Goal: Task Accomplishment & Management: Complete application form

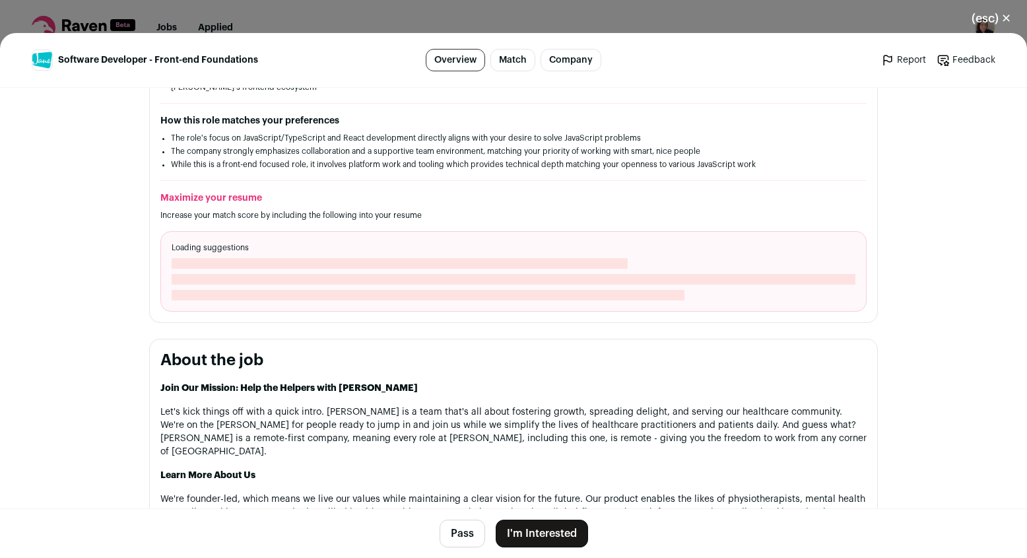
scroll to position [432, 0]
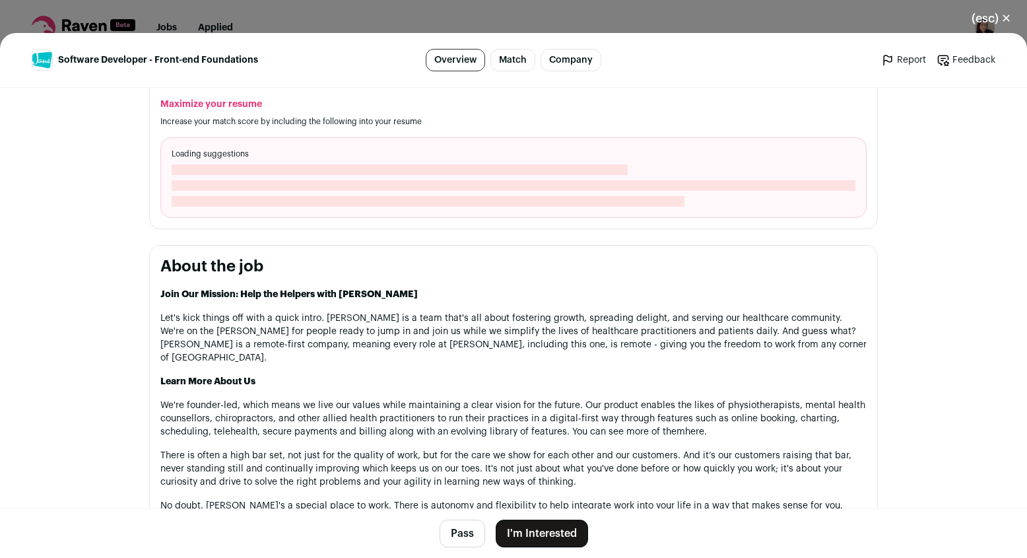
click at [530, 527] on button "I'm Interested" at bounding box center [542, 534] width 92 height 28
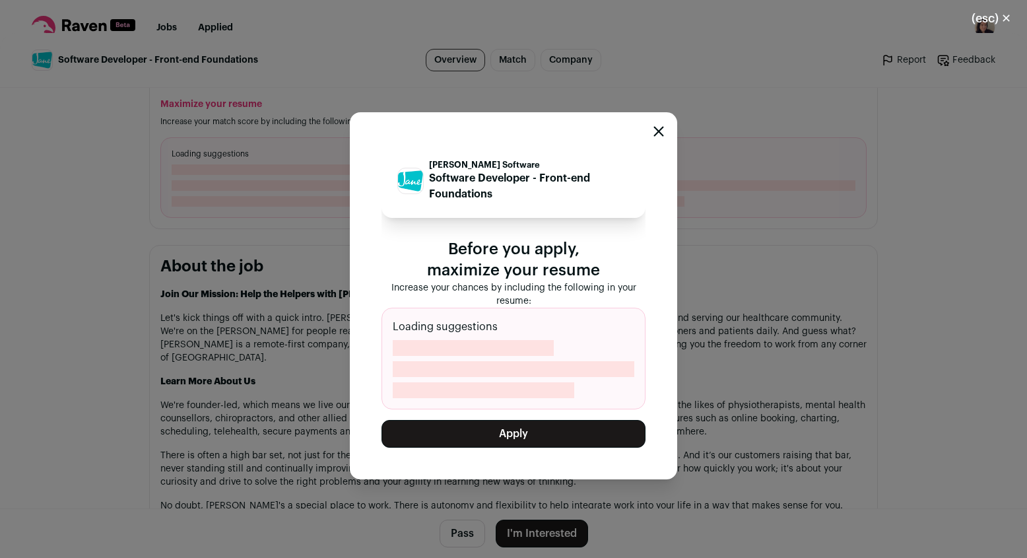
click at [533, 430] on button "Apply" at bounding box center [514, 434] width 264 height 28
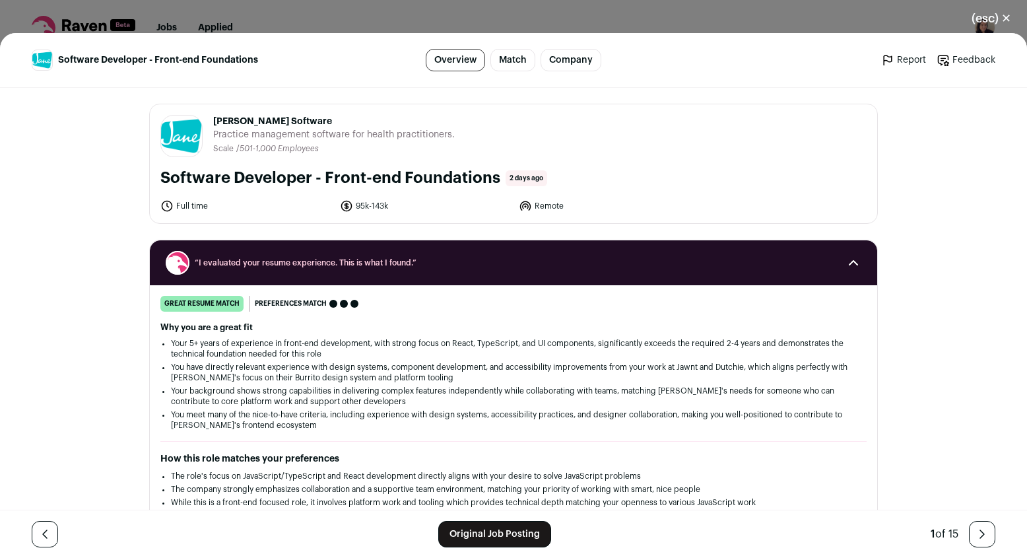
click at [808, 11] on div "(esc) ✕ Software Developer - Front-end Foundations Overview Match Company Repor…" at bounding box center [513, 279] width 1027 height 558
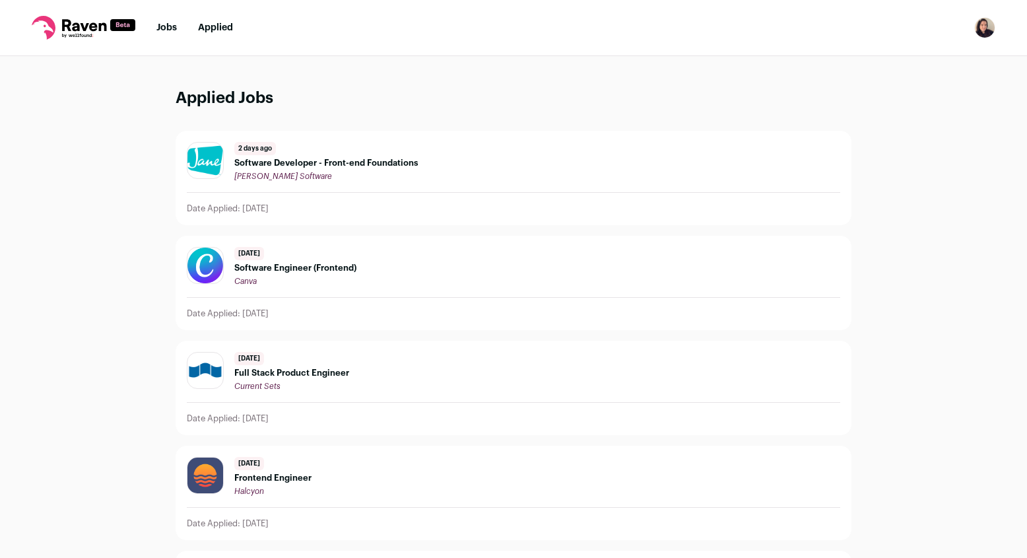
click at [168, 25] on link "Jobs" at bounding box center [166, 27] width 20 height 9
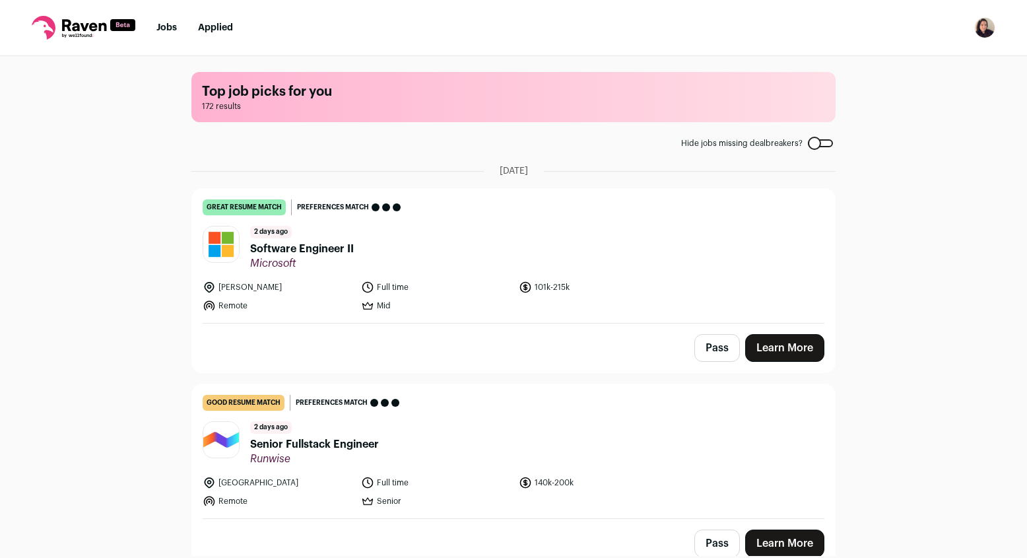
click at [364, 436] on span "Senior Fullstack Engineer" at bounding box center [314, 444] width 129 height 16
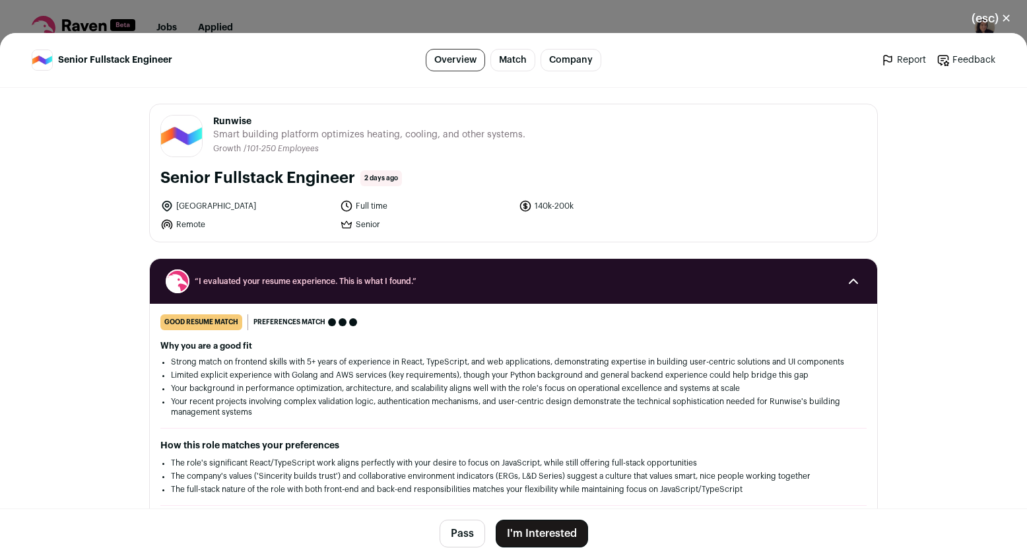
click at [552, 532] on button "I'm Interested" at bounding box center [542, 534] width 92 height 28
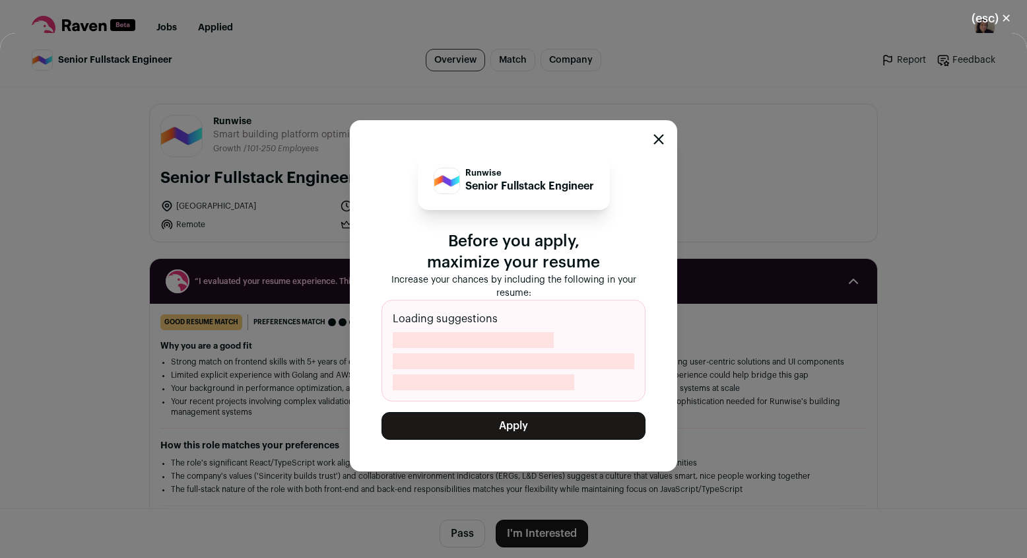
click at [543, 426] on button "Apply" at bounding box center [514, 426] width 264 height 28
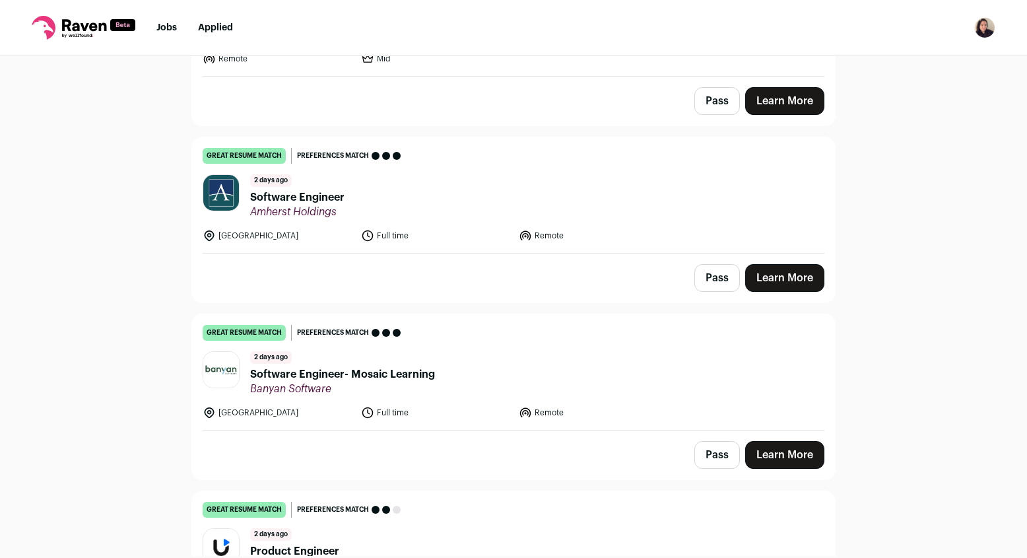
scroll to position [299, 0]
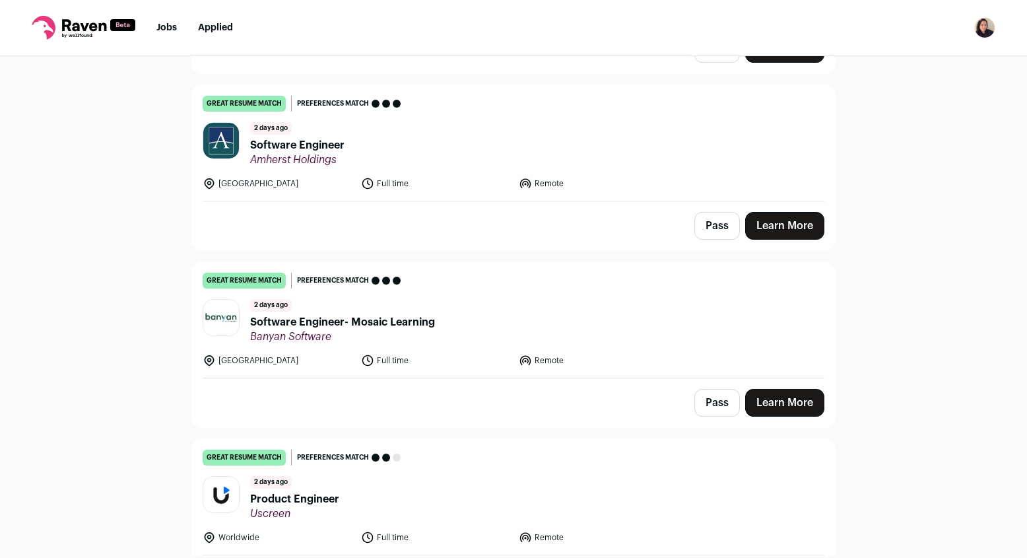
click at [334, 148] on span "Software Engineer" at bounding box center [297, 145] width 94 height 16
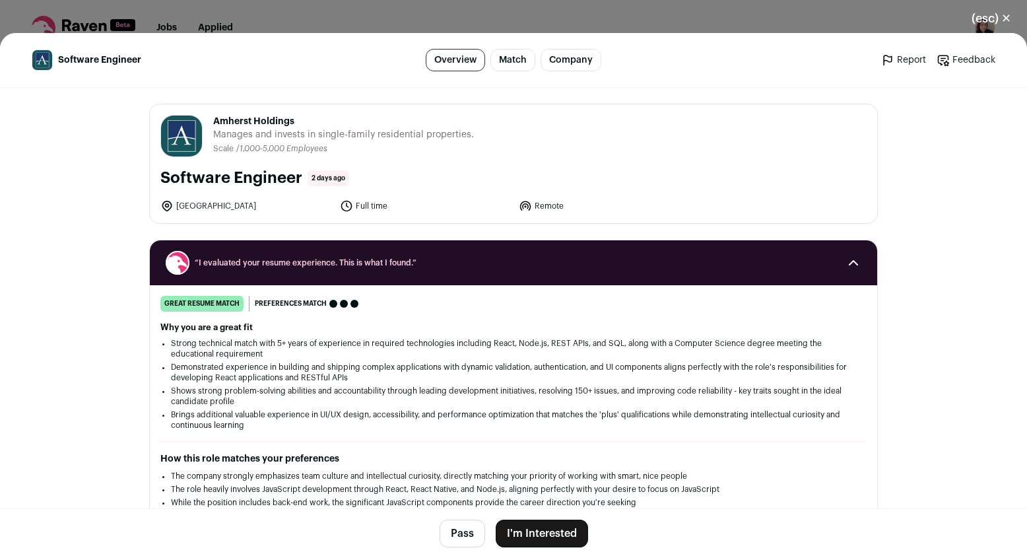
click at [546, 537] on button "I'm Interested" at bounding box center [542, 534] width 92 height 28
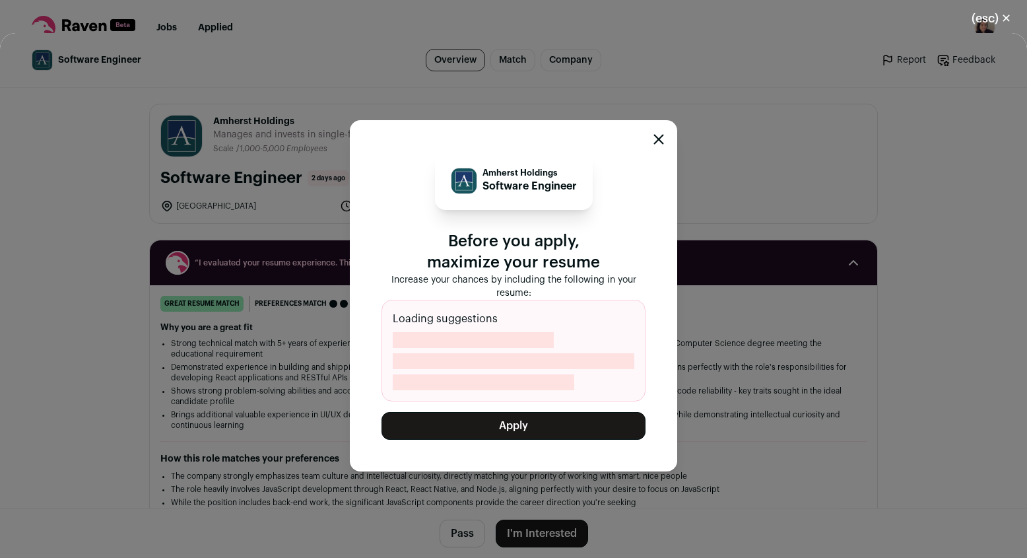
click at [481, 425] on button "Apply" at bounding box center [514, 426] width 264 height 28
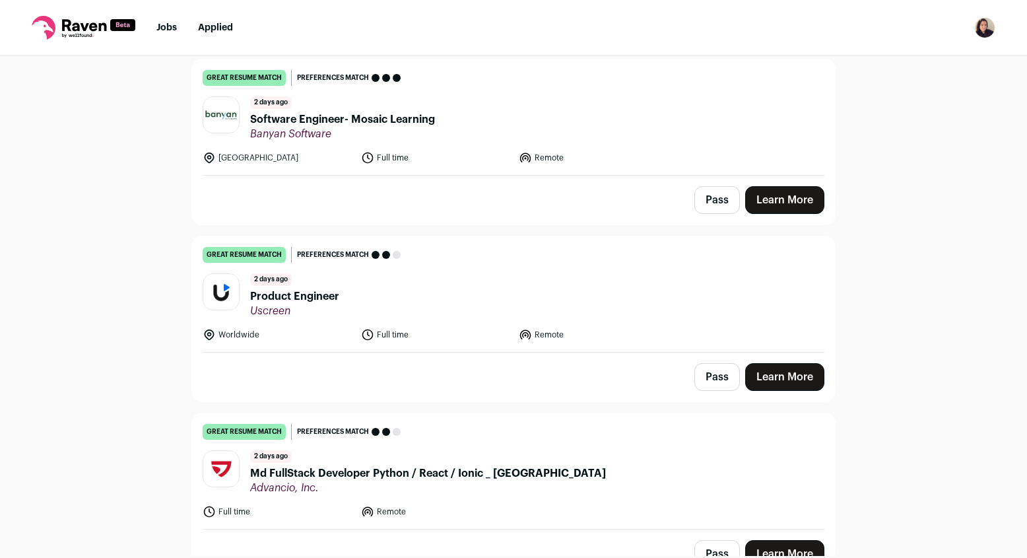
scroll to position [326, 0]
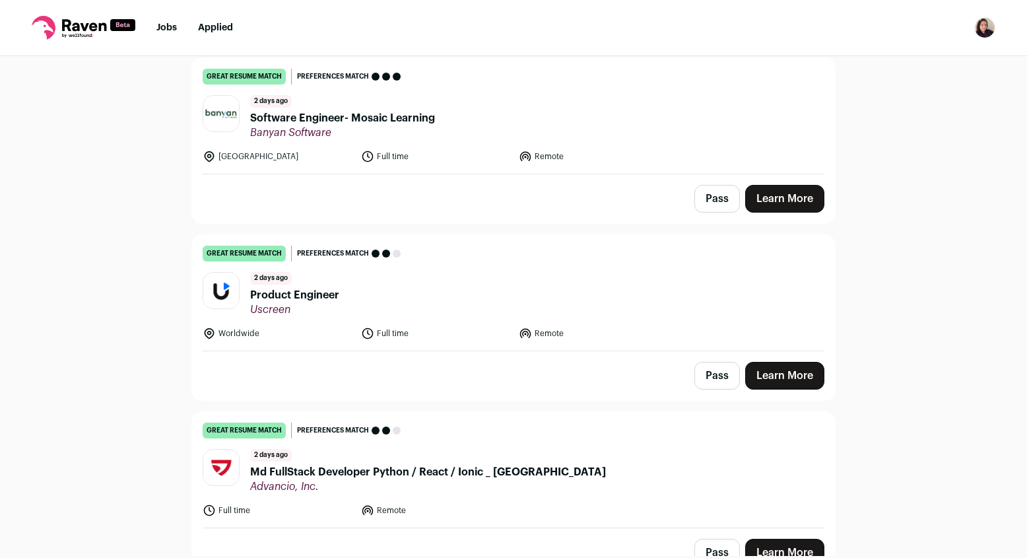
click at [323, 294] on span "Product Engineer" at bounding box center [294, 295] width 89 height 16
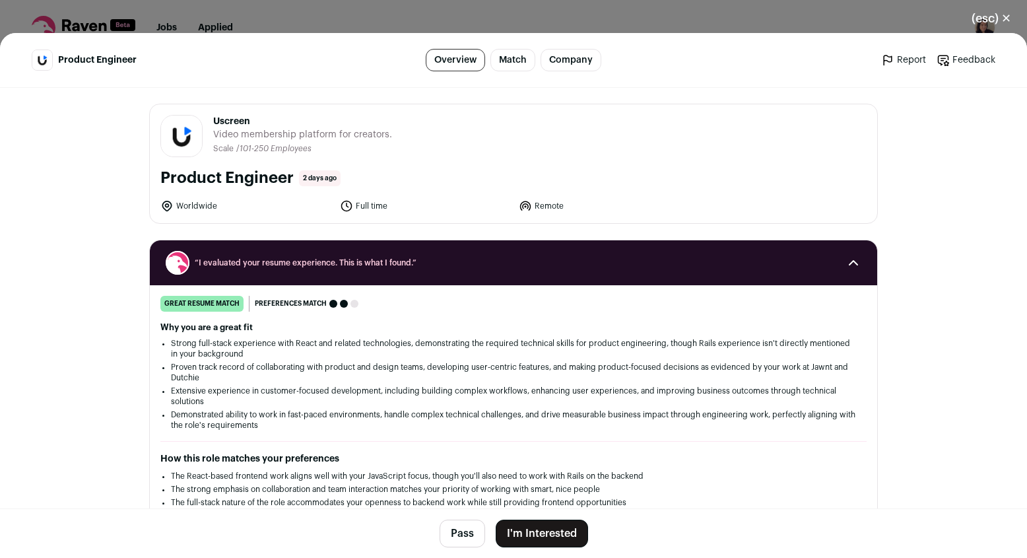
click at [998, 20] on button "(esc) ✕" at bounding box center [991, 18] width 71 height 29
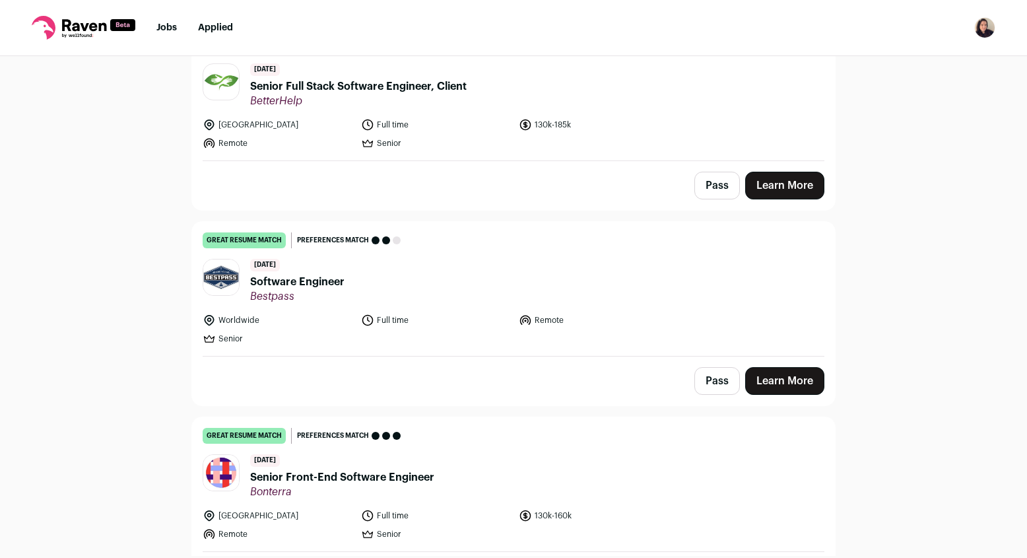
scroll to position [1109, 0]
click at [308, 295] on span "Bestpass" at bounding box center [297, 295] width 94 height 13
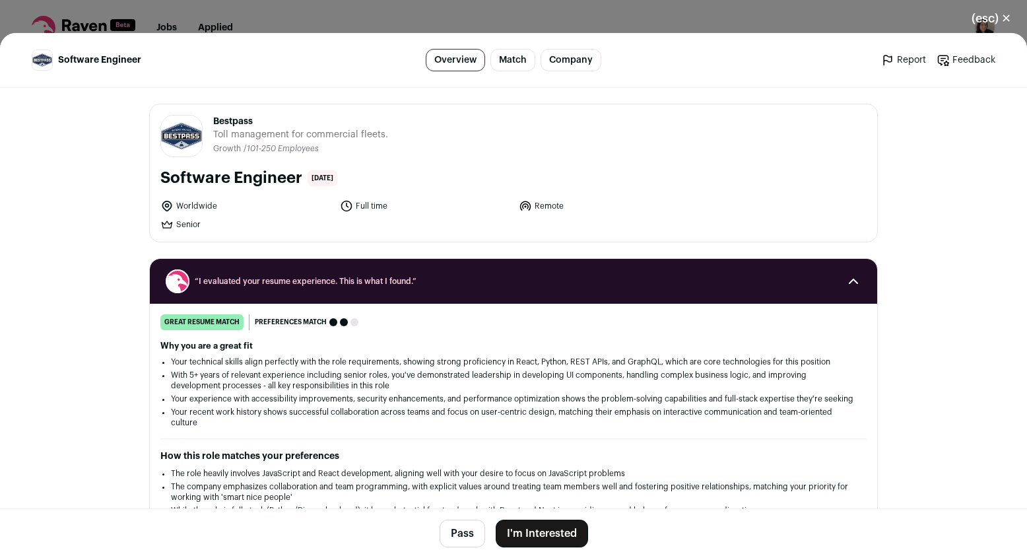
click at [539, 531] on button "I'm Interested" at bounding box center [542, 534] width 92 height 28
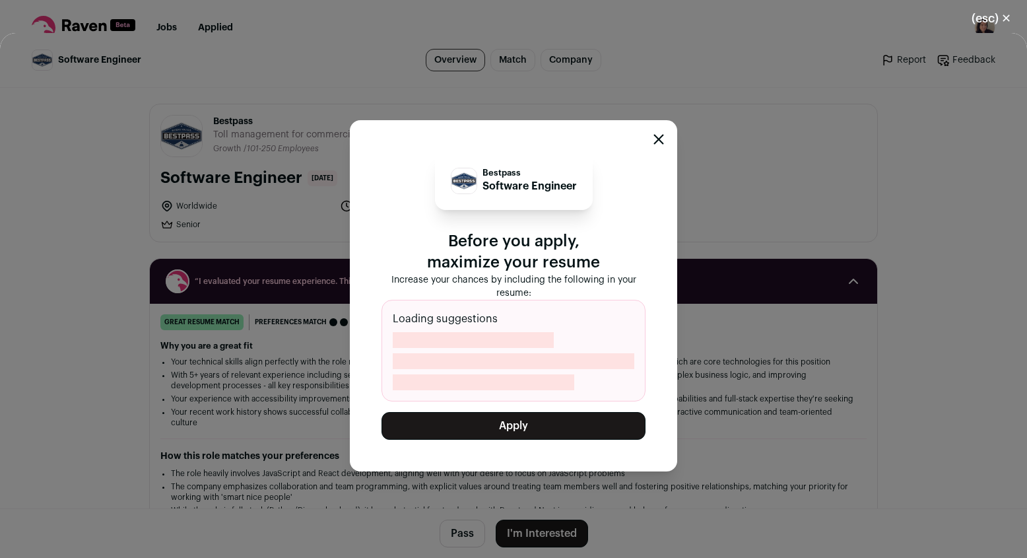
click at [526, 426] on button "Apply" at bounding box center [514, 426] width 264 height 28
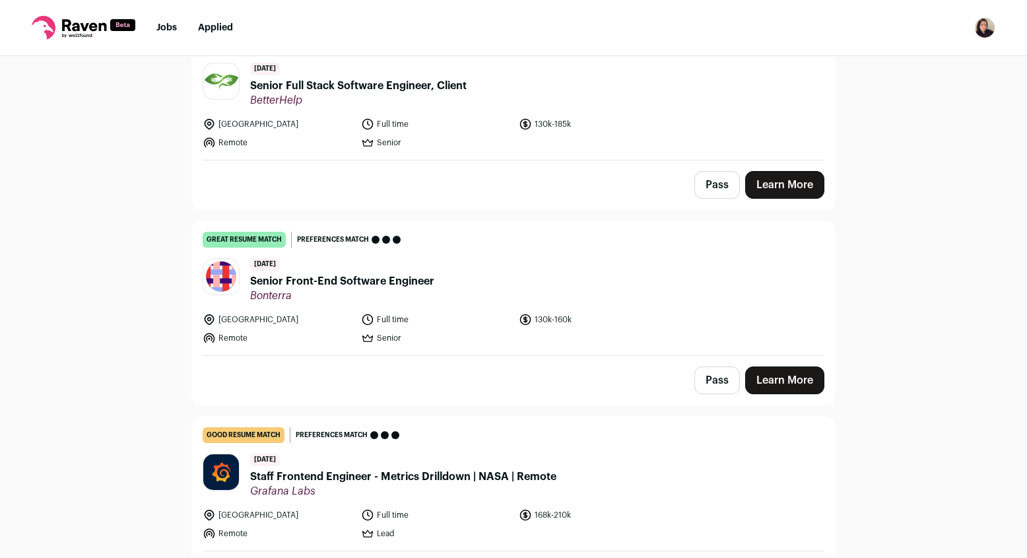
click at [269, 301] on span "Bonterra" at bounding box center [342, 295] width 184 height 13
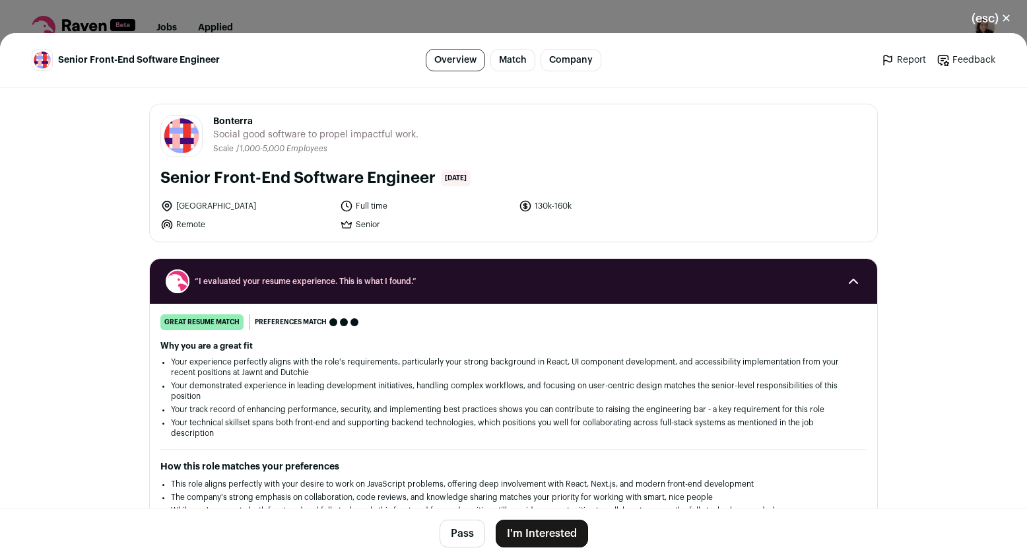
click at [559, 532] on button "I'm Interested" at bounding box center [542, 534] width 92 height 28
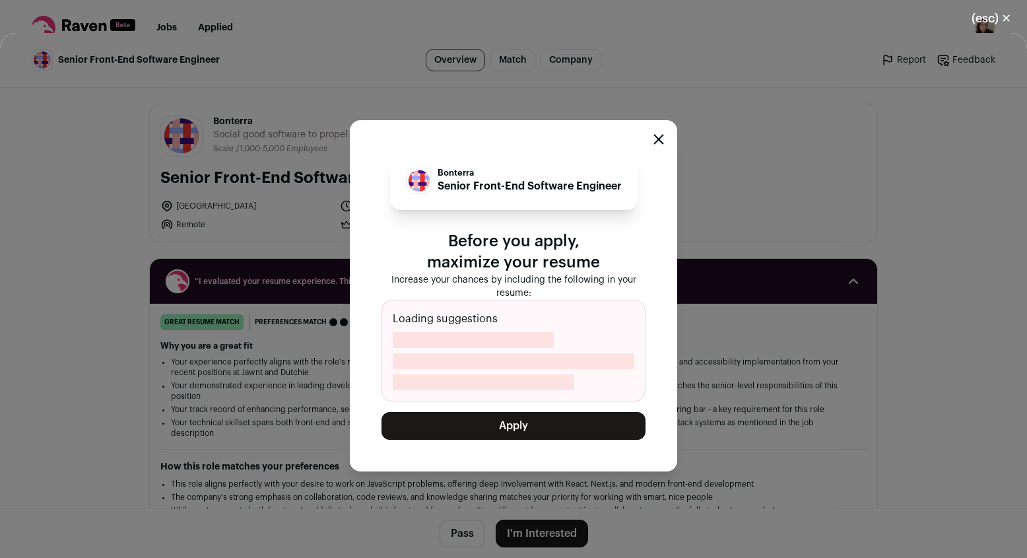
click at [565, 419] on button "Apply" at bounding box center [514, 426] width 264 height 28
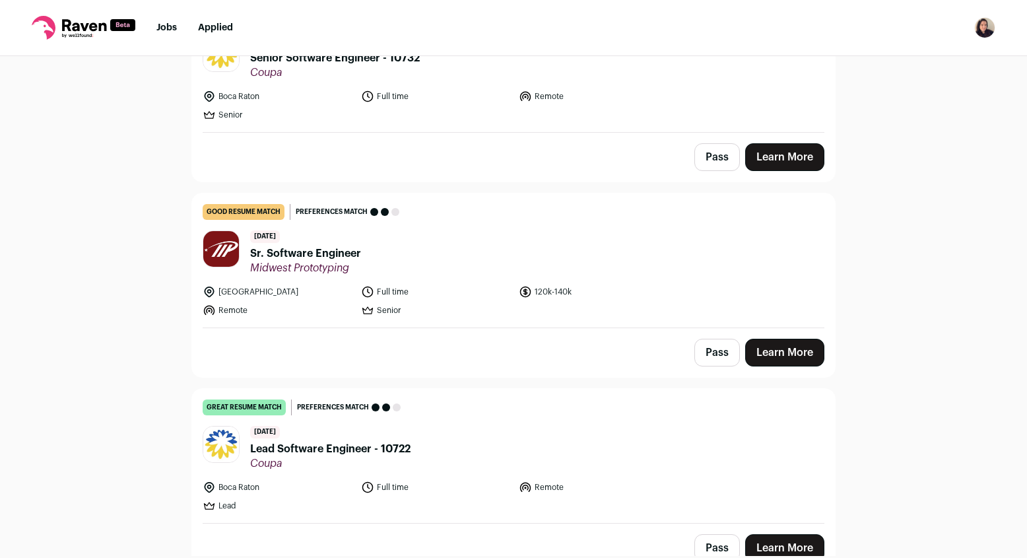
scroll to position [1927, 0]
